Goal: Register for event/course

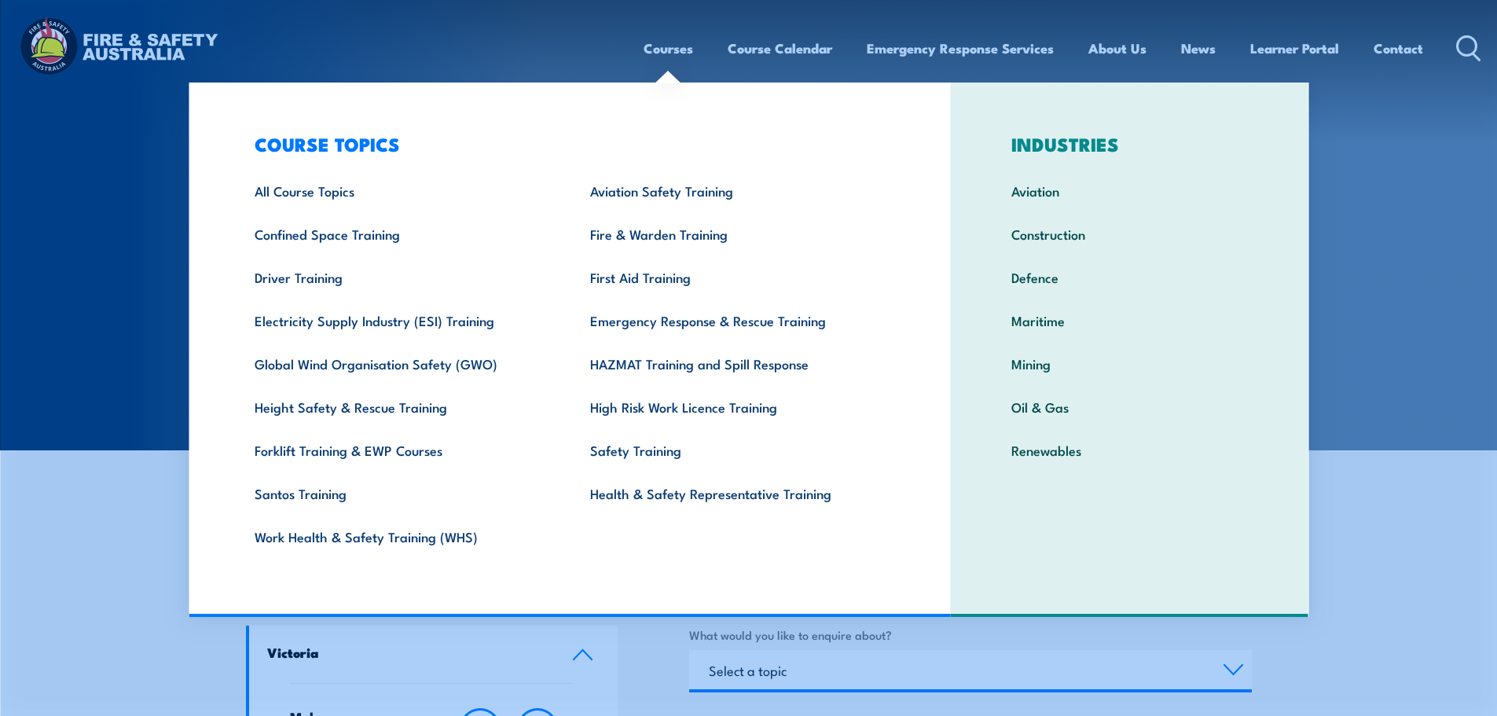
click at [1411, 388] on section "CONTACT FIRE & SAFETY [GEOGRAPHIC_DATA]" at bounding box center [748, 225] width 1497 height 450
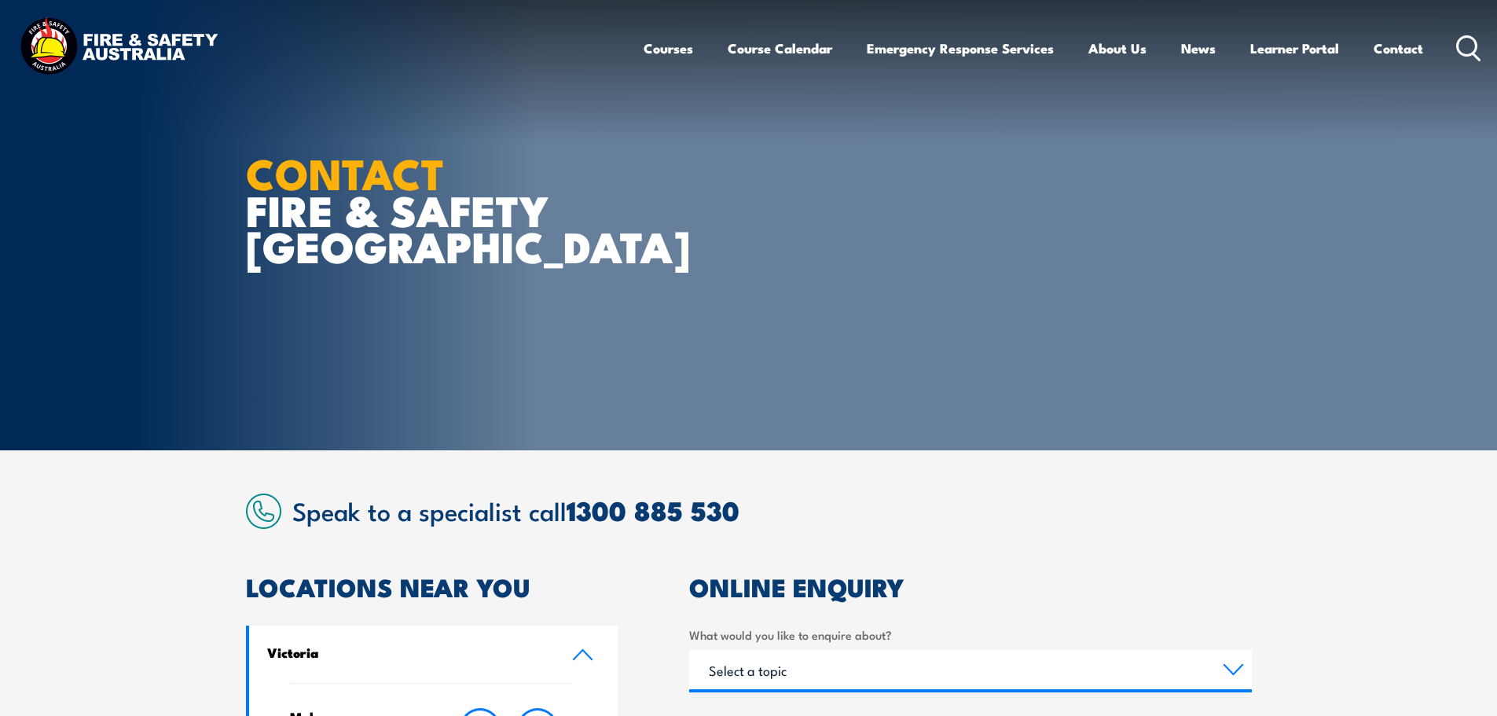
click at [1470, 55] on circle at bounding box center [1467, 45] width 19 height 19
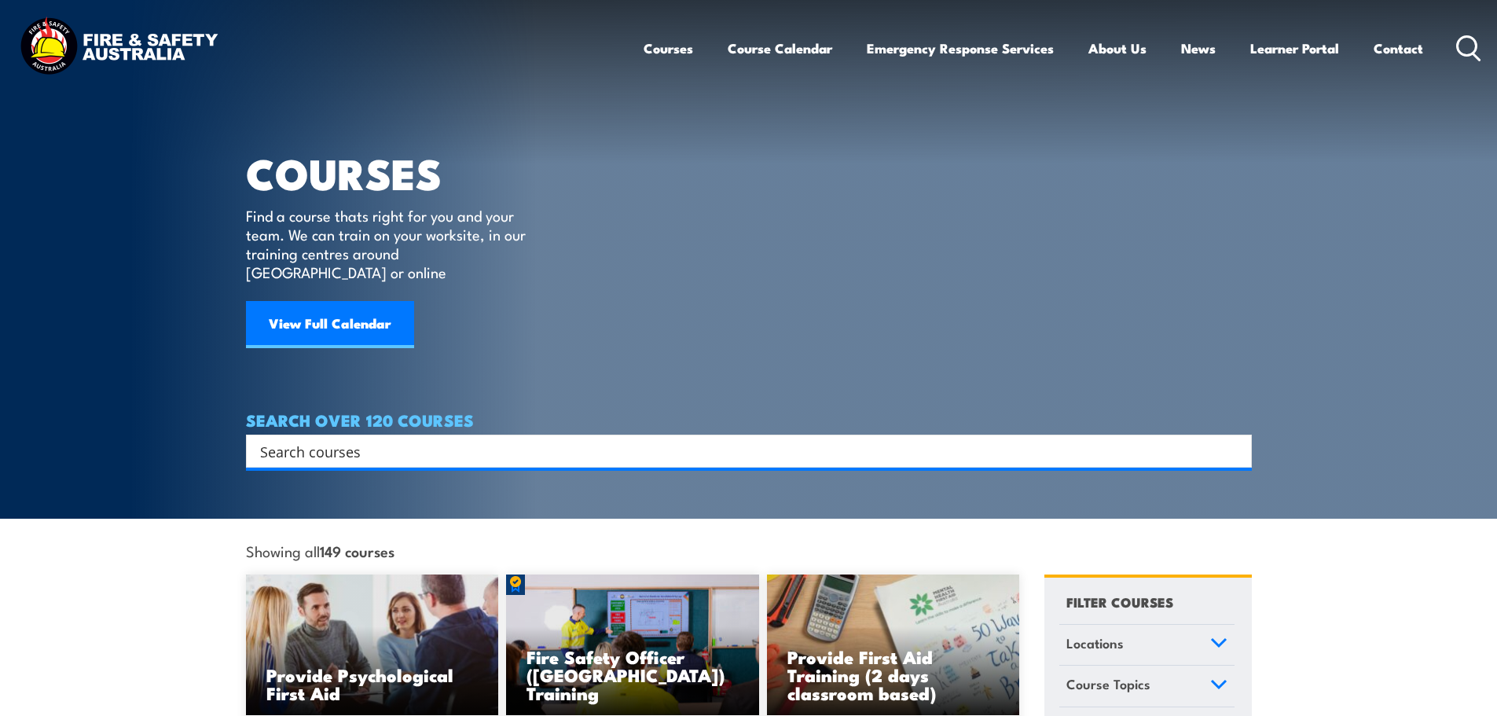
click at [303, 439] on input "Search input" at bounding box center [738, 451] width 957 height 24
type input "fire warden / chief fire warden"
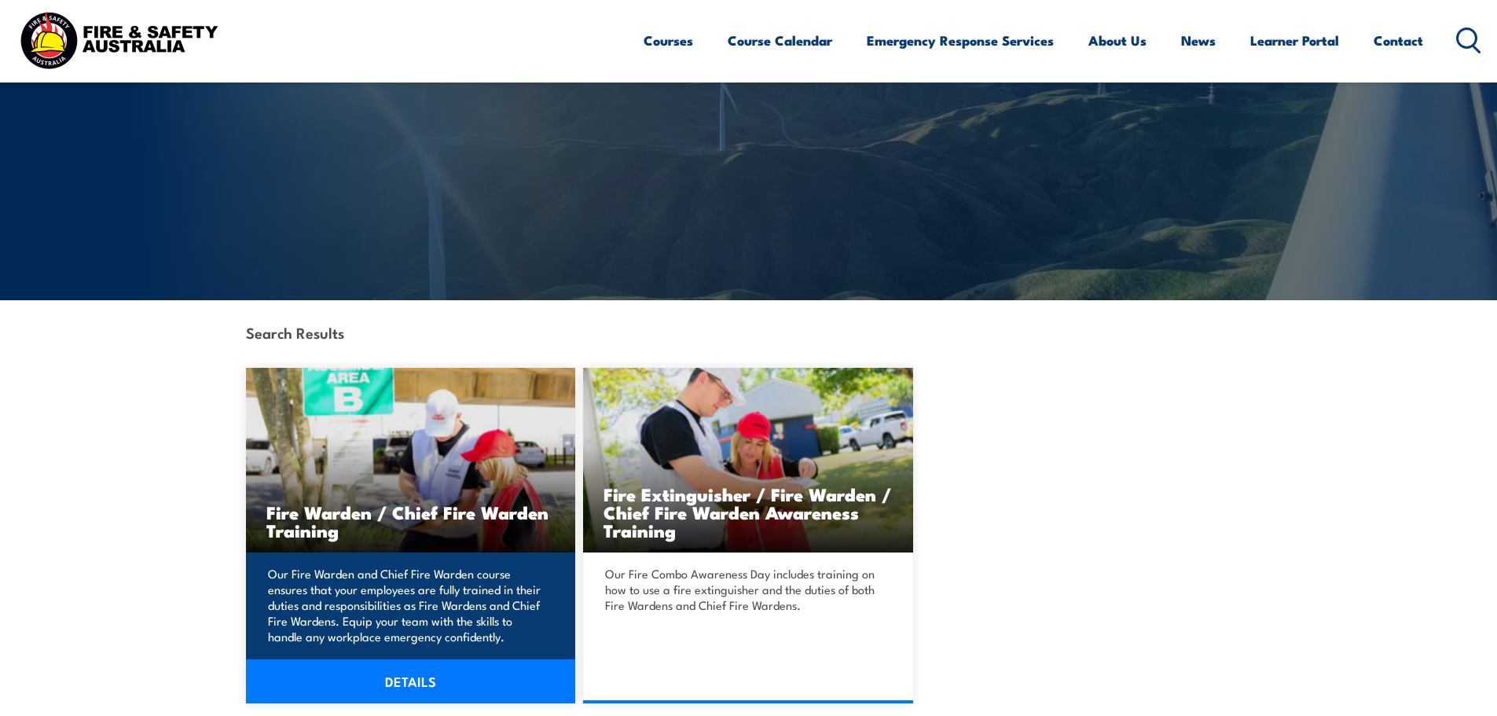
scroll to position [157, 0]
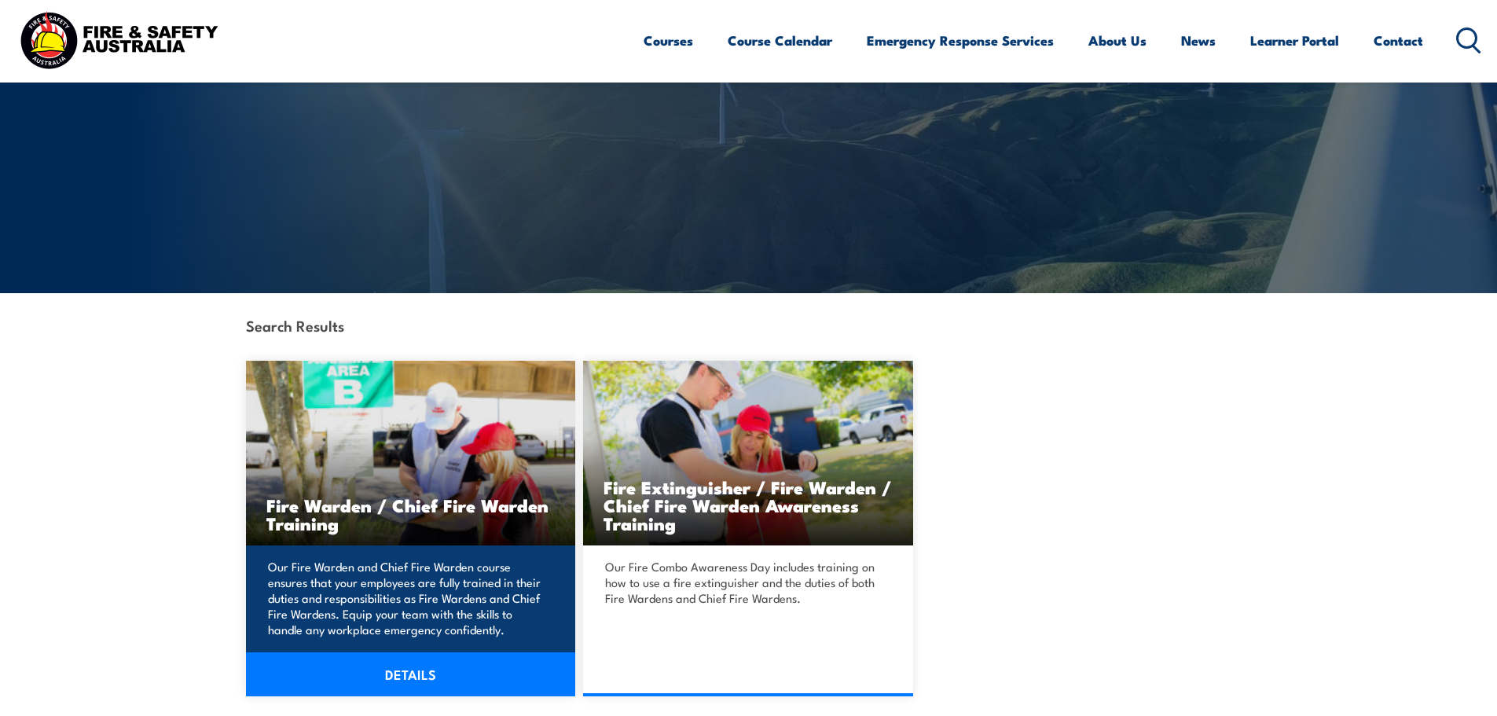
click at [494, 512] on h3 "Fire Warden / Chief Fire Warden Training" at bounding box center [410, 514] width 289 height 36
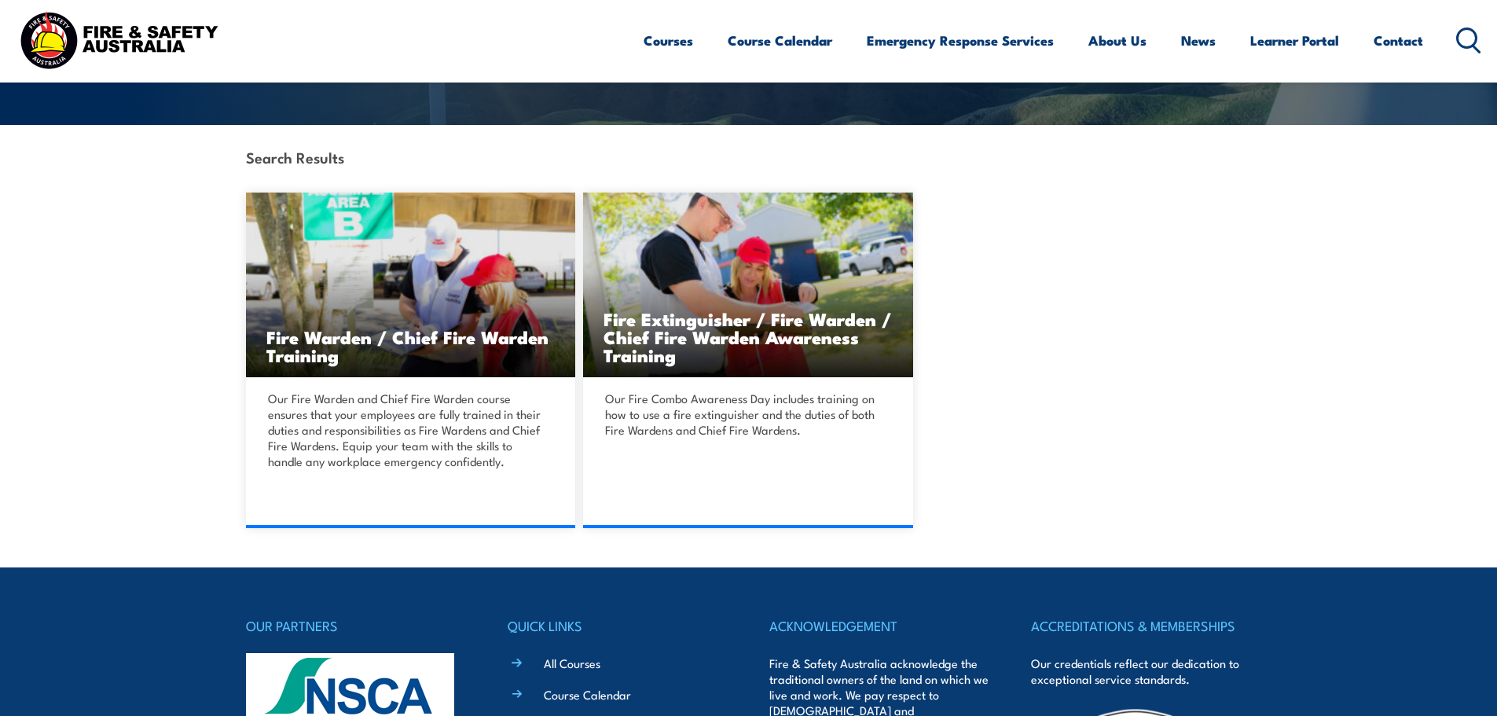
scroll to position [411, 0]
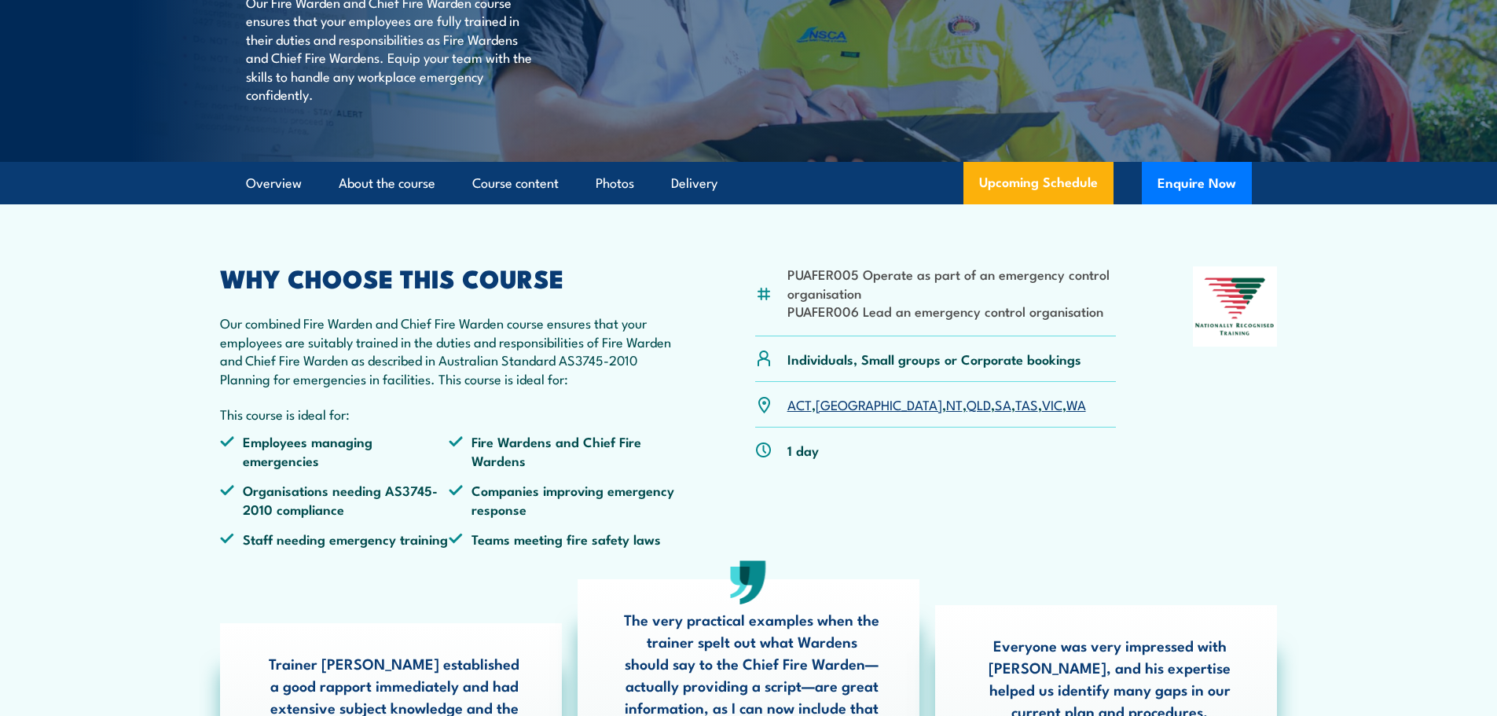
scroll to position [314, 0]
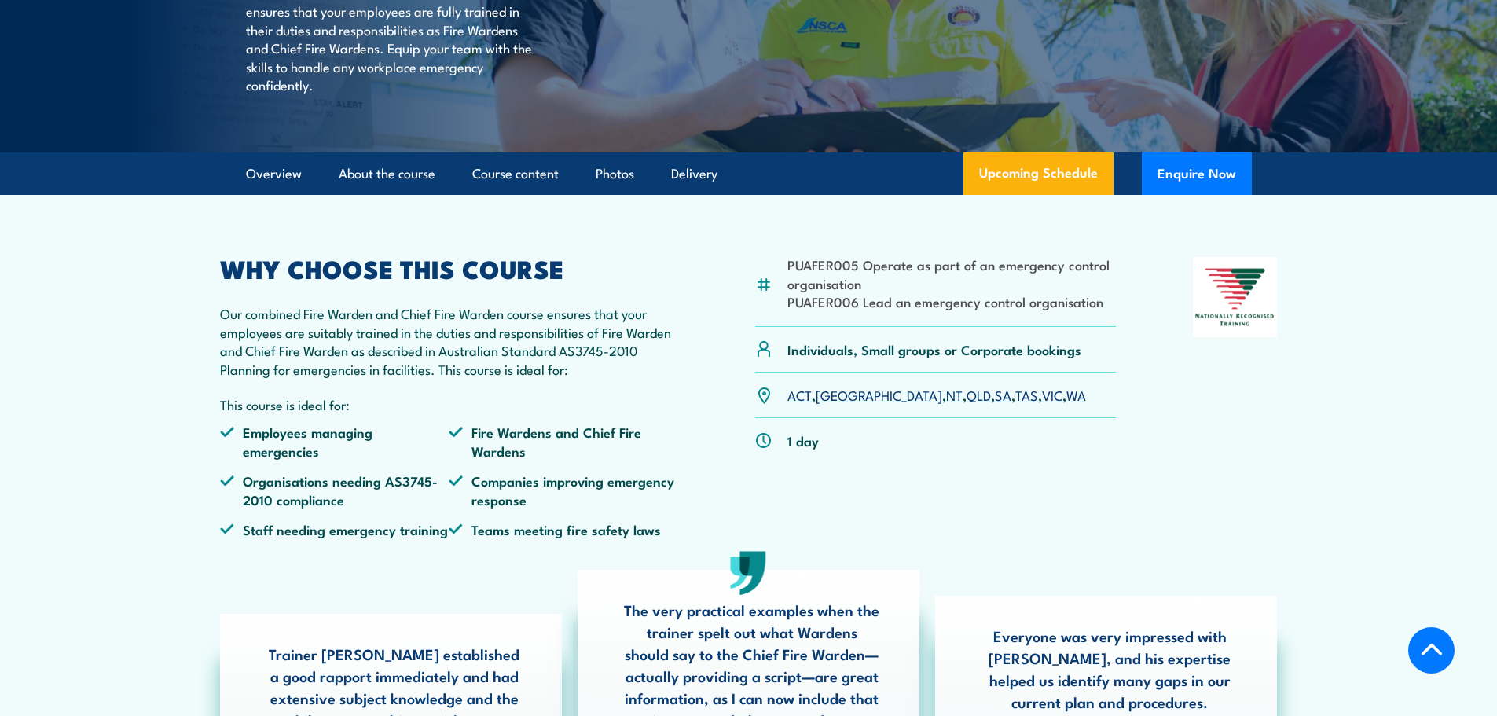
click at [837, 404] on link "[GEOGRAPHIC_DATA]" at bounding box center [879, 394] width 127 height 19
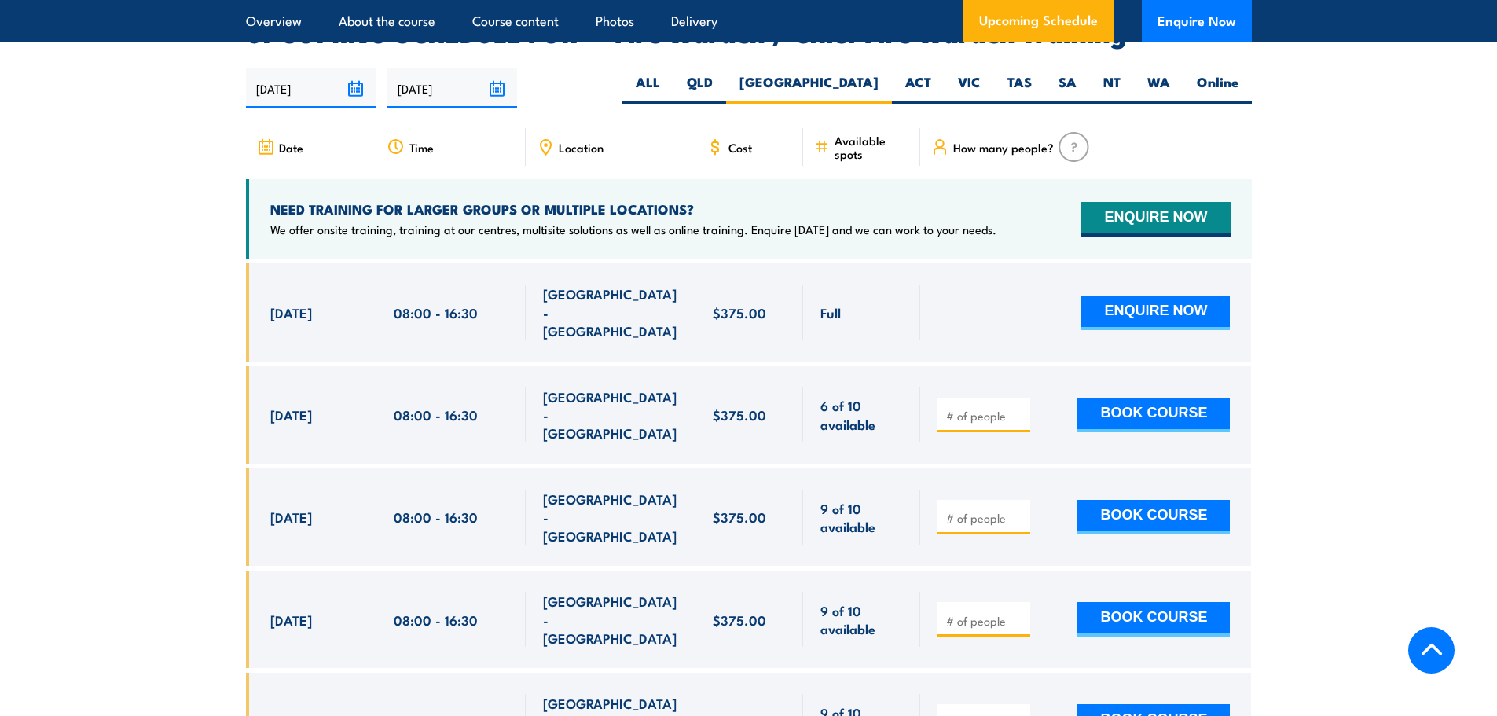
scroll to position [2783, 0]
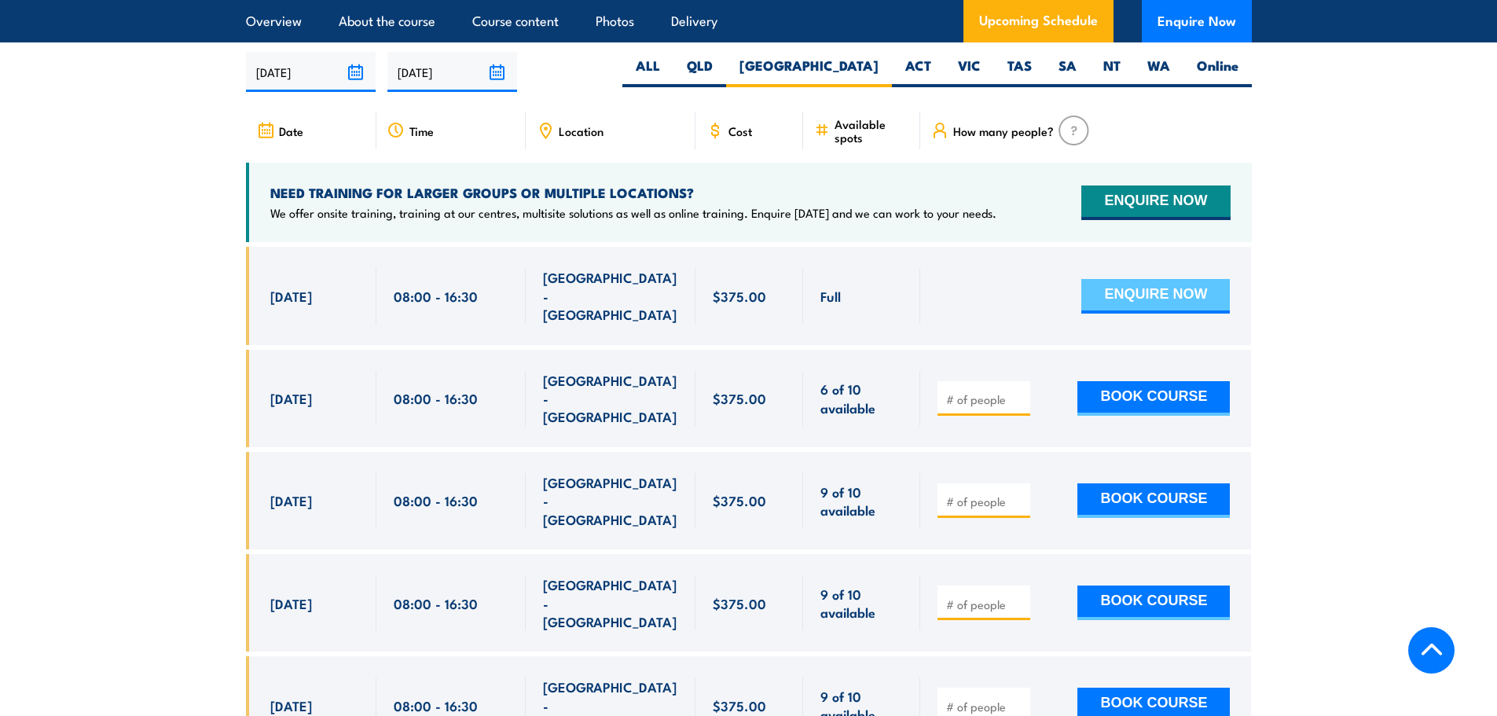
click at [1138, 285] on button "ENQUIRE NOW" at bounding box center [1155, 296] width 149 height 35
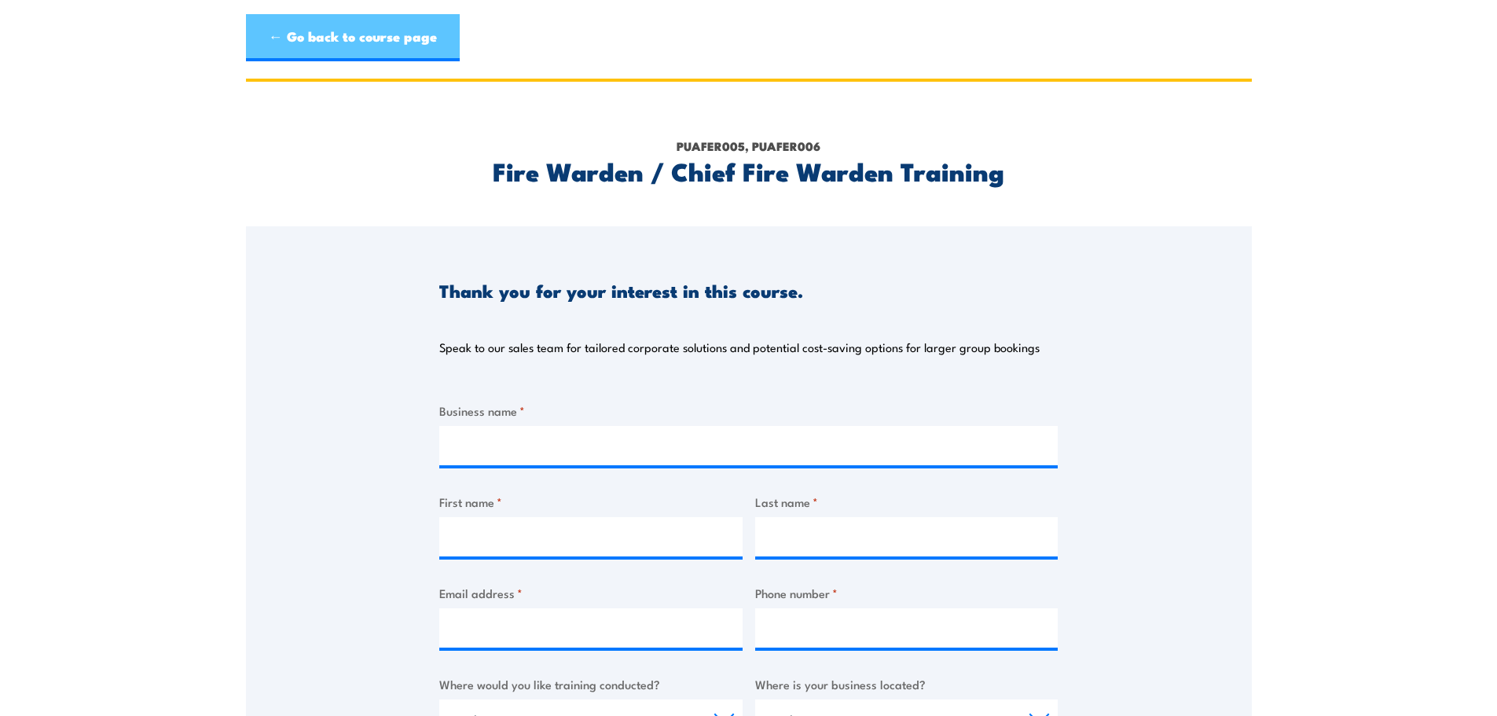
click at [276, 42] on link "← Go back to course page" at bounding box center [353, 37] width 214 height 47
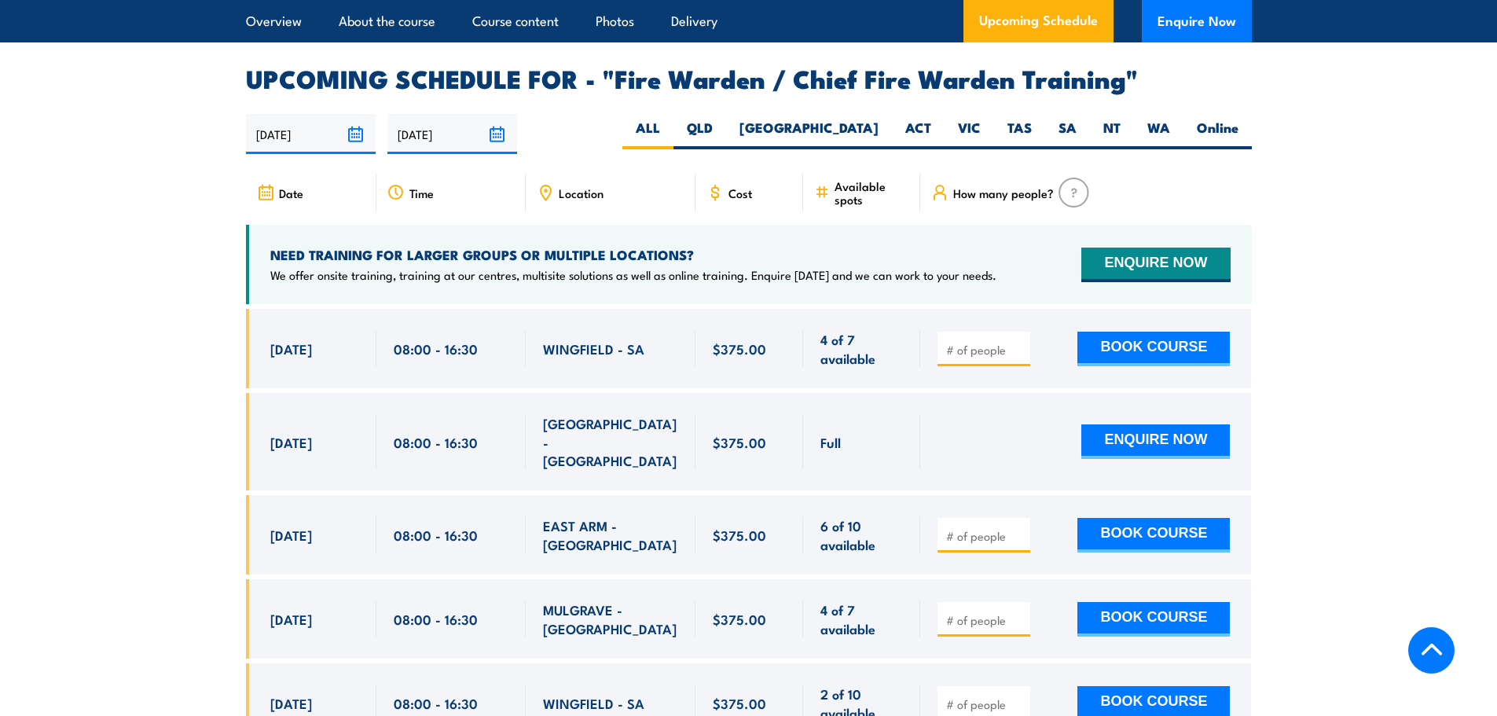
scroll to position [2548, 0]
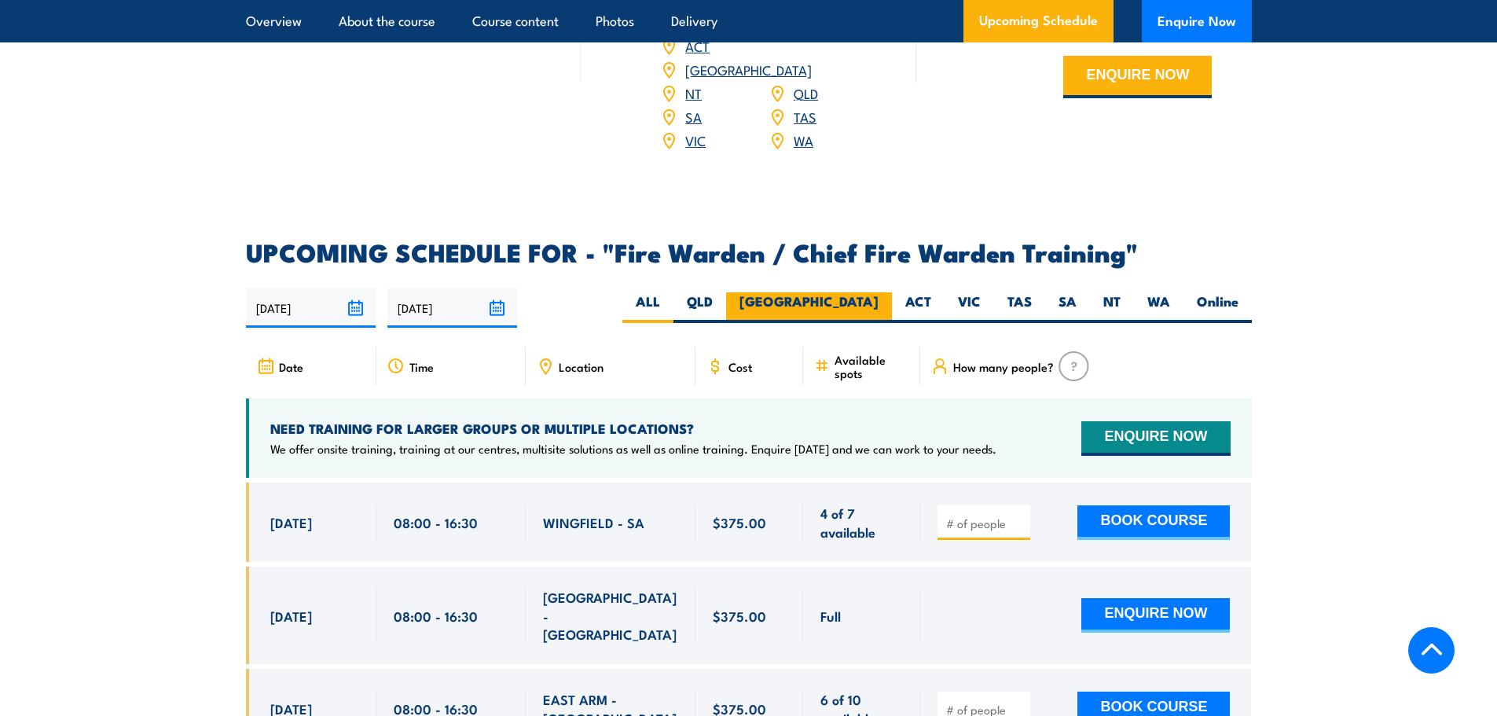
click at [859, 296] on label "[GEOGRAPHIC_DATA]" at bounding box center [809, 307] width 166 height 31
click at [879, 296] on input "[GEOGRAPHIC_DATA]" at bounding box center [884, 297] width 10 height 10
radio input "true"
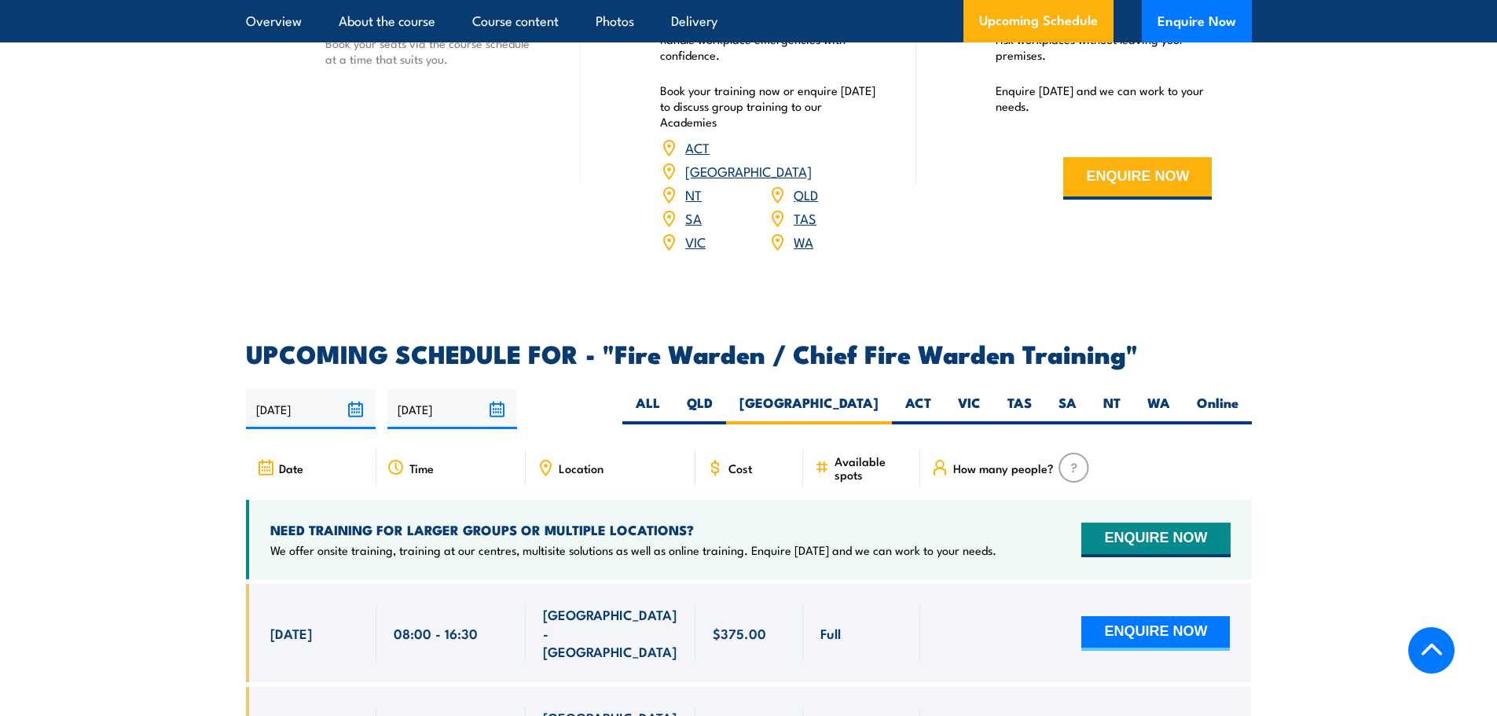
scroll to position [2554, 0]
